Goal: Transaction & Acquisition: Purchase product/service

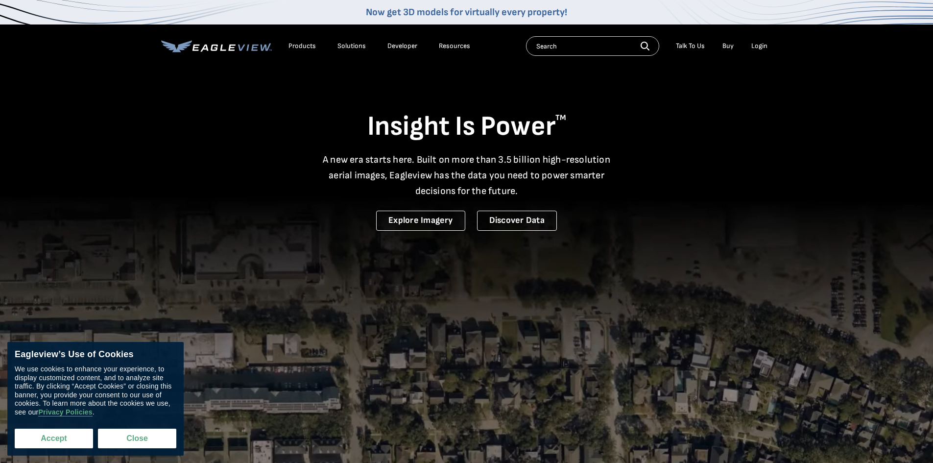
click at [36, 434] on button "Accept" at bounding box center [54, 438] width 78 height 20
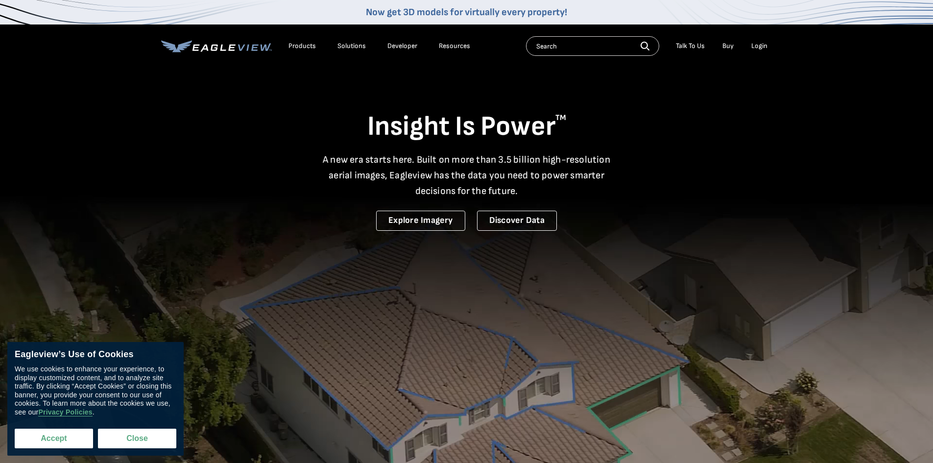
checkbox input "true"
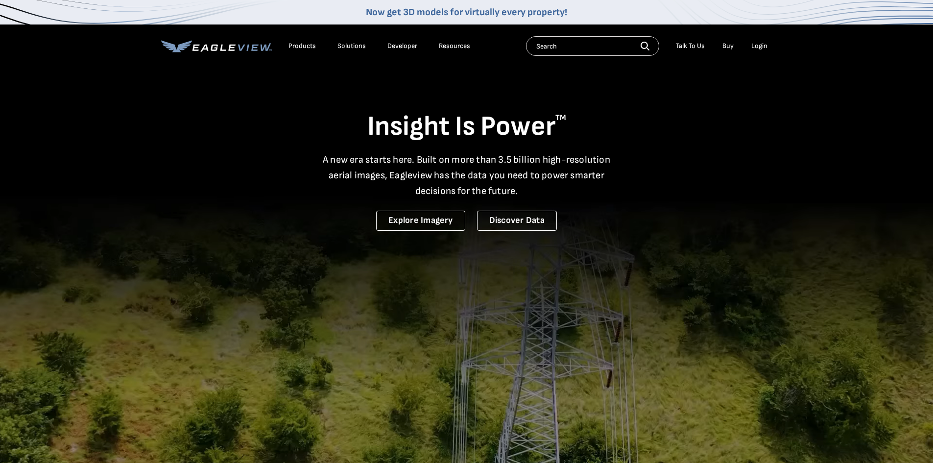
click at [760, 45] on div "Login" at bounding box center [759, 46] width 16 height 9
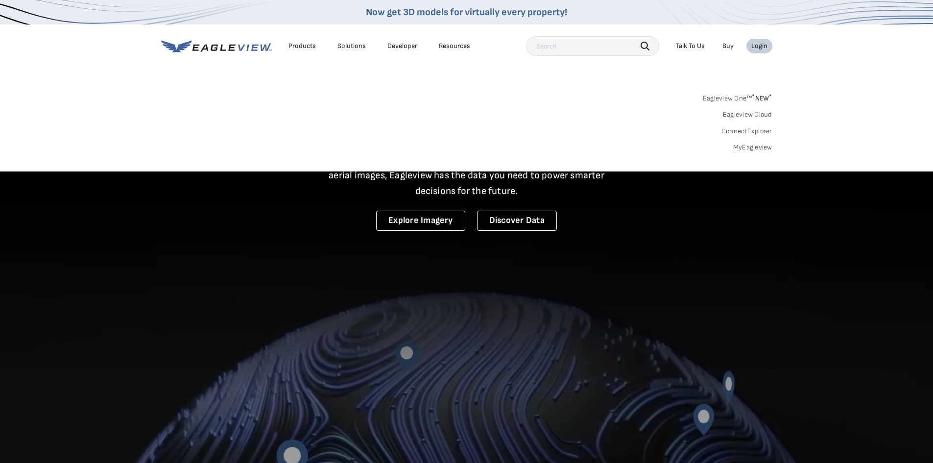
click at [753, 149] on link "MyEagleview" at bounding box center [752, 147] width 39 height 9
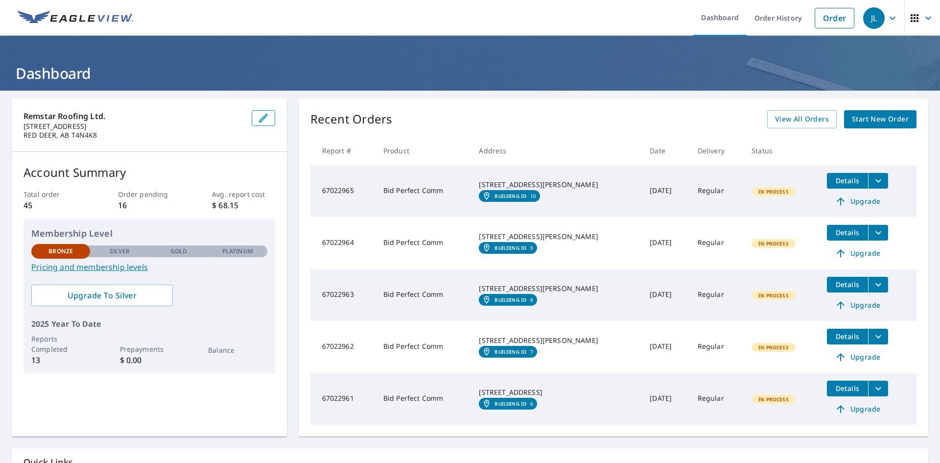
click at [873, 120] on span "Start New Order" at bounding box center [880, 119] width 57 height 12
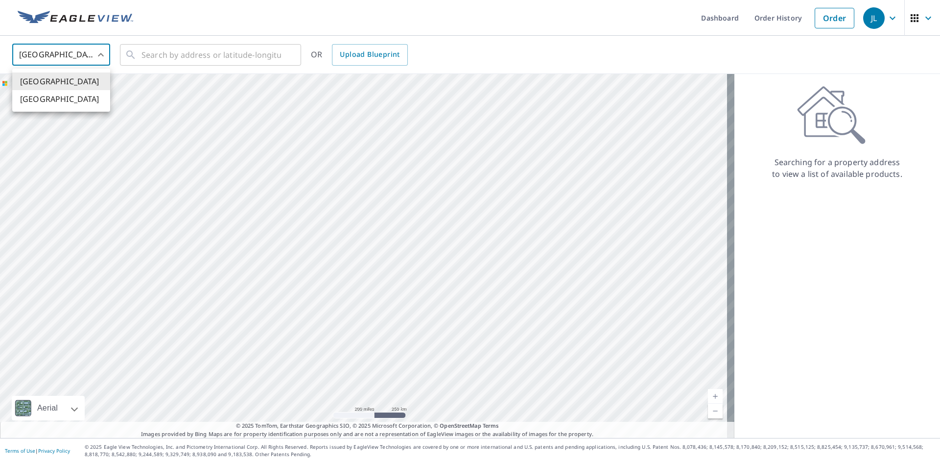
click at [92, 52] on body "JL JL Dashboard Order History Order JL United States US ​ ​ OR Upload Blueprint…" at bounding box center [470, 231] width 940 height 463
click at [56, 100] on li "[GEOGRAPHIC_DATA]" at bounding box center [61, 99] width 98 height 18
type input "CA"
click at [188, 55] on input "text" at bounding box center [211, 54] width 140 height 27
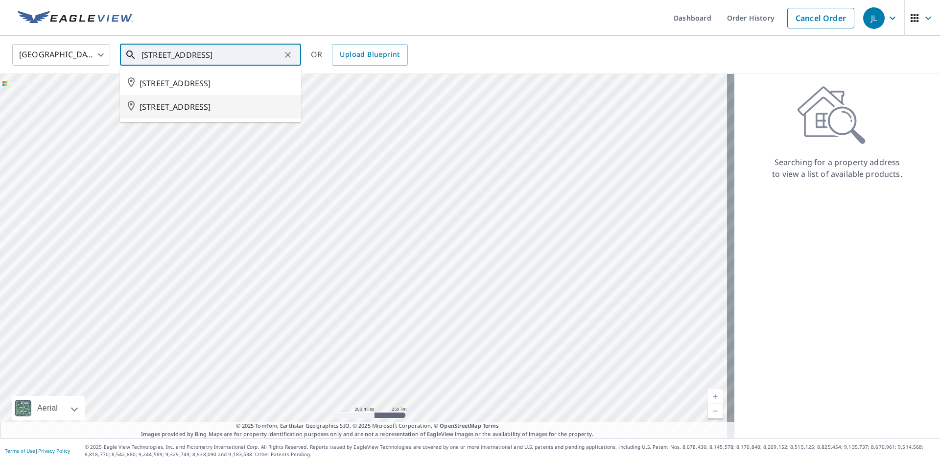
click at [174, 105] on span "7836 49 AVE RED DEER AB T4P2B5" at bounding box center [217, 107] width 154 height 12
type input "7836 49 AVE RED DEER AB T4P2B5"
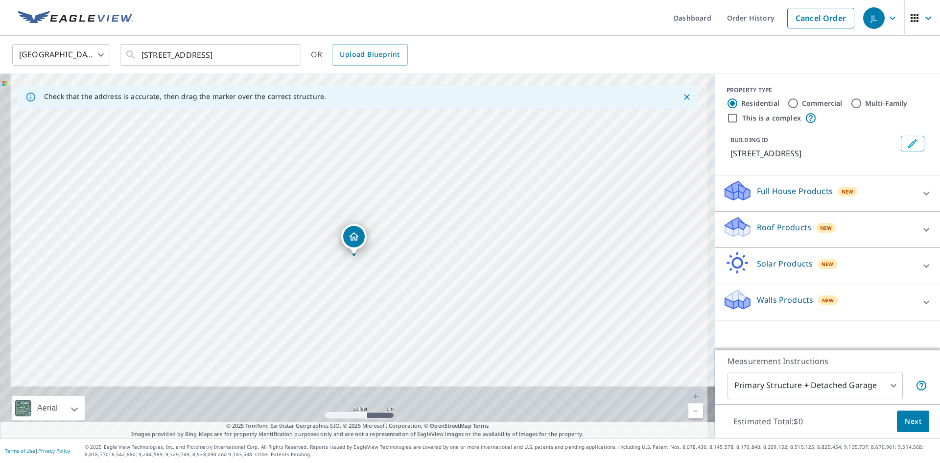
drag, startPoint x: 279, startPoint y: 268, endPoint x: 281, endPoint y: 325, distance: 57.3
click at [281, 325] on div "7836 49 AVE RED DEER AB T4P2B5" at bounding box center [357, 256] width 715 height 364
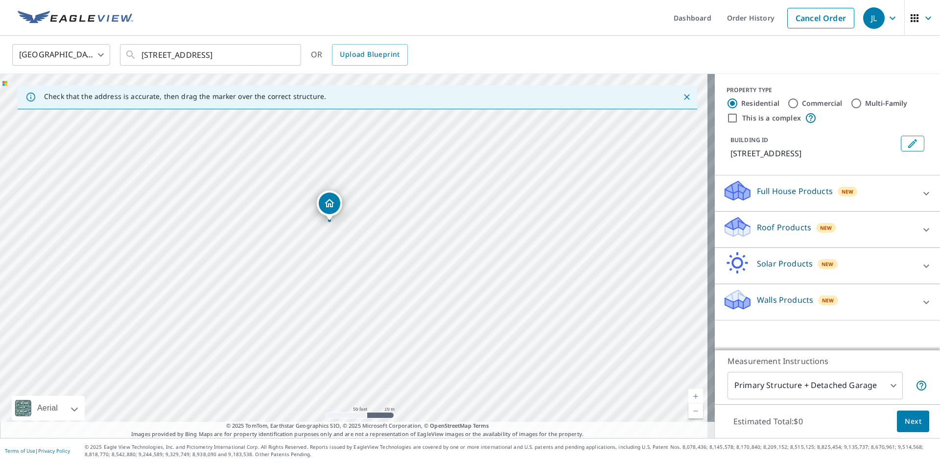
drag, startPoint x: 331, startPoint y: 224, endPoint x: 327, endPoint y: 207, distance: 17.7
click at [833, 389] on body "JL JL Dashboard Order History Cancel Order JL Canada CA ​ 7836 49 AVE RED DEER …" at bounding box center [470, 231] width 940 height 463
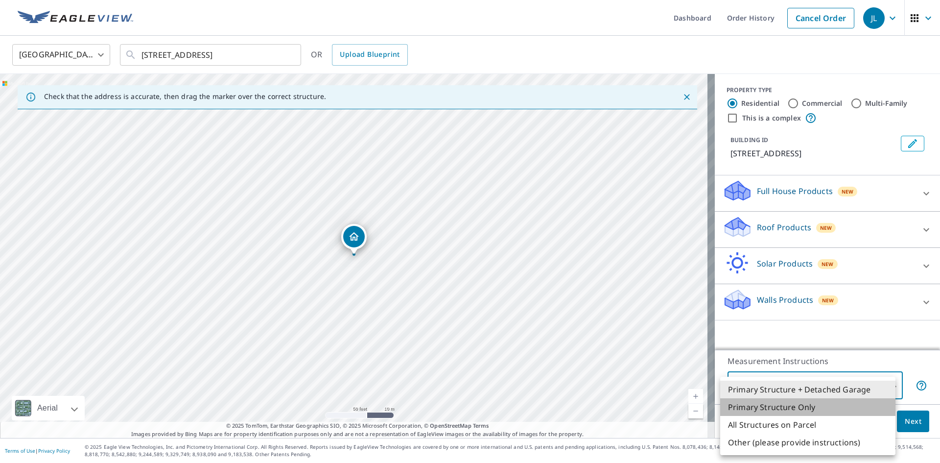
click at [819, 404] on li "Primary Structure Only" at bounding box center [807, 407] width 175 height 18
type input "2"
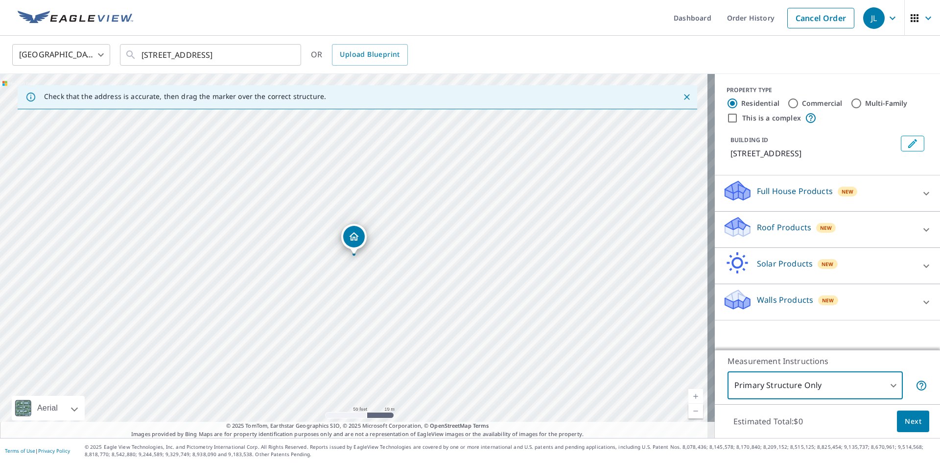
click at [787, 103] on input "Commercial" at bounding box center [793, 103] width 12 height 12
radio input "true"
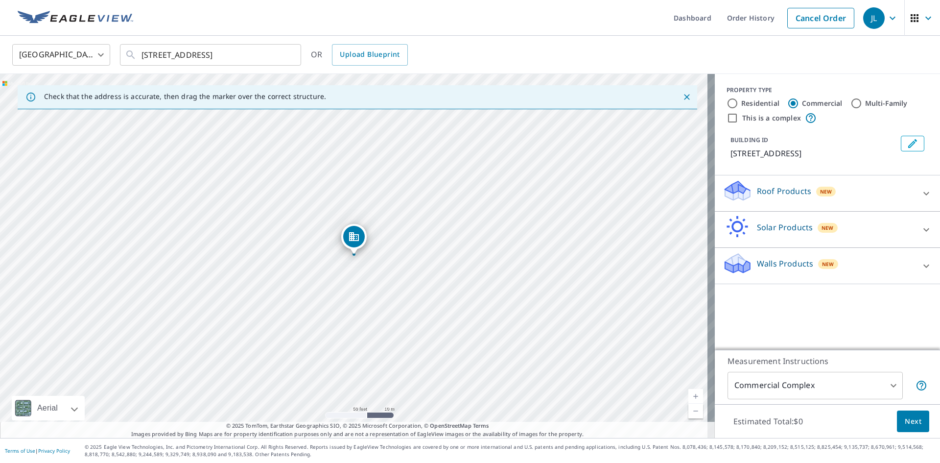
click at [812, 397] on body "JL JL Dashboard Order History Cancel Order JL Canada CA ​ 7836 49 AVE RED DEER …" at bounding box center [470, 231] width 940 height 463
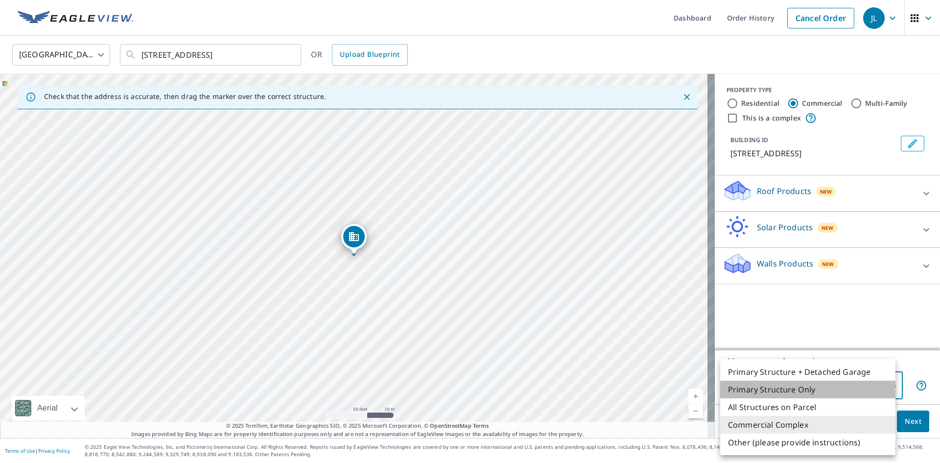
click at [816, 391] on li "Primary Structure Only" at bounding box center [807, 389] width 175 height 18
type input "2"
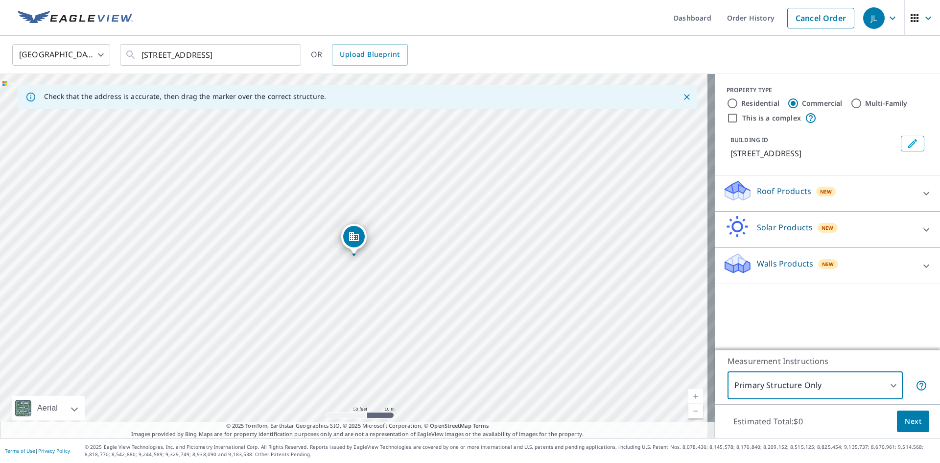
click at [921, 194] on icon at bounding box center [926, 194] width 12 height 12
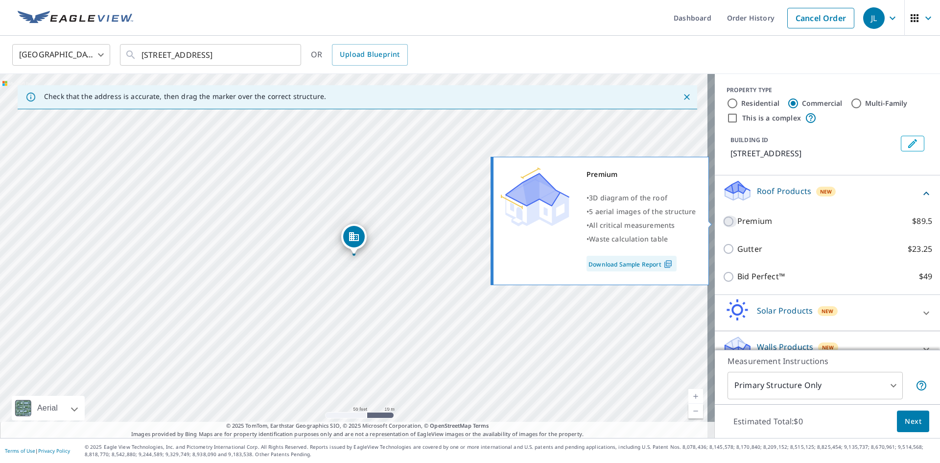
click at [723, 218] on input "Premium $89.5" at bounding box center [730, 221] width 15 height 12
checkbox input "true"
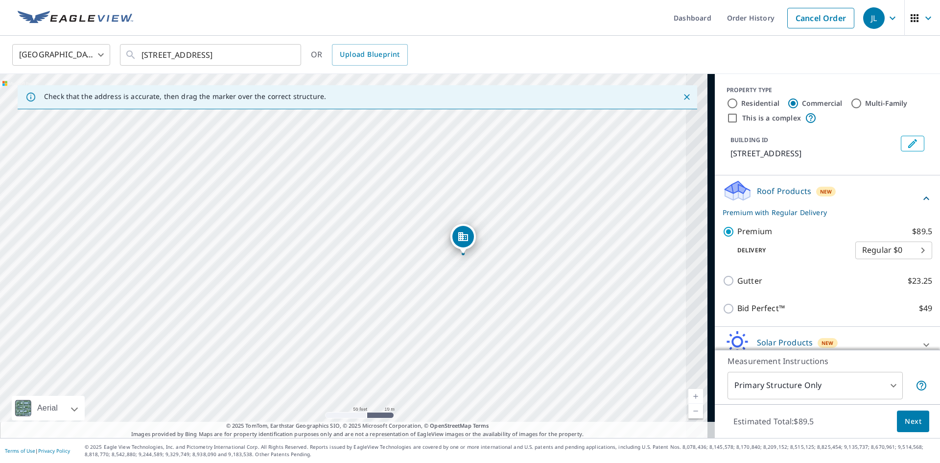
drag, startPoint x: 428, startPoint y: 299, endPoint x: 405, endPoint y: 259, distance: 45.8
click at [405, 259] on div "7836 49 AVE RED DEER AB T4P2B5" at bounding box center [357, 256] width 715 height 364
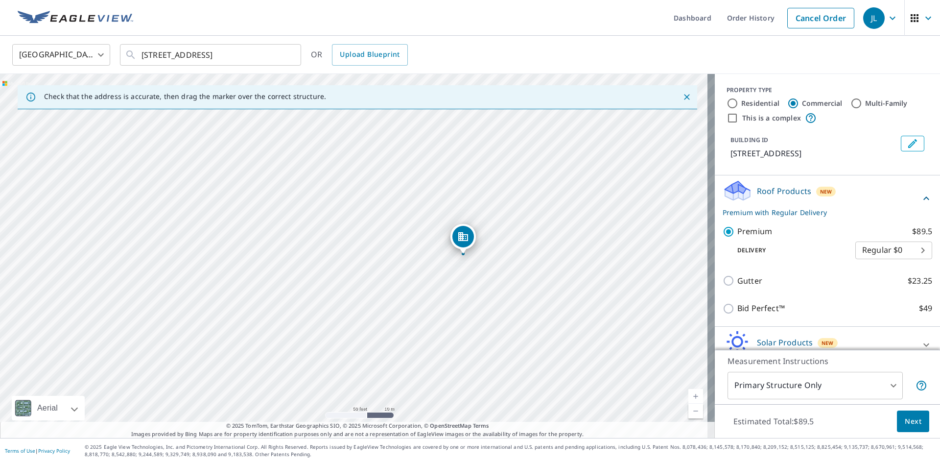
click at [911, 420] on span "Next" at bounding box center [913, 421] width 17 height 12
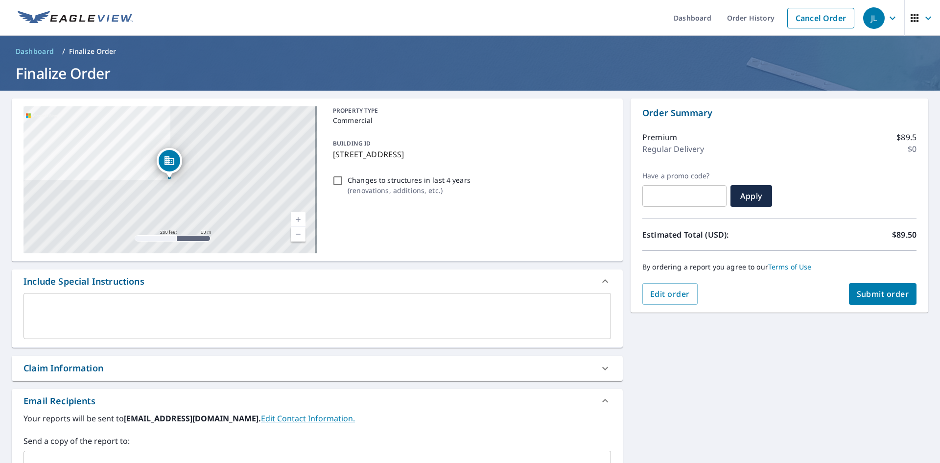
click at [879, 297] on span "Submit order" at bounding box center [883, 293] width 52 height 11
checkbox input "true"
